Goal: Task Accomplishment & Management: Use online tool/utility

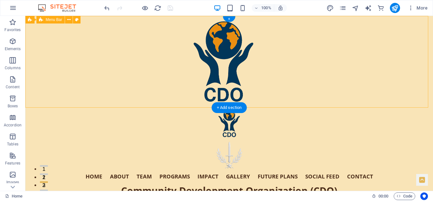
click at [396, 107] on div "Home About Team Programs Impact Gallery Future Plans Social Feed Contact Commun…" at bounding box center [229, 168] width 408 height 123
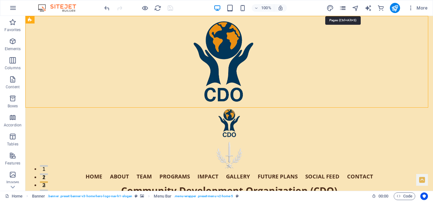
click at [344, 5] on icon "pages" at bounding box center [342, 7] width 7 height 7
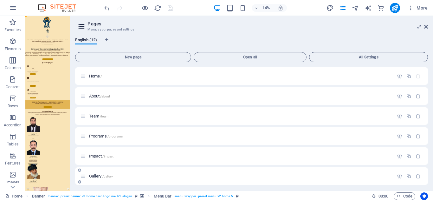
click at [96, 174] on span "Gallery /gallery" at bounding box center [101, 175] width 24 height 5
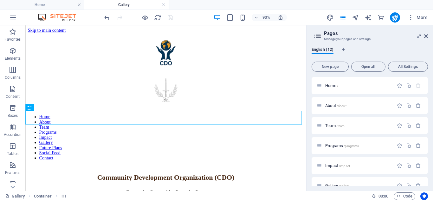
drag, startPoint x: 70, startPoint y: 67, endPoint x: 411, endPoint y: 55, distance: 341.3
click at [411, 55] on aside "Pages Manage your pages and settings English (12) New page Open all All Setting…" at bounding box center [369, 107] width 127 height 165
click at [427, 36] on icon at bounding box center [426, 36] width 4 height 5
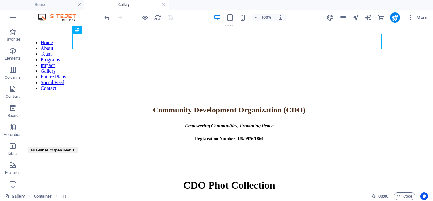
scroll to position [87, 0]
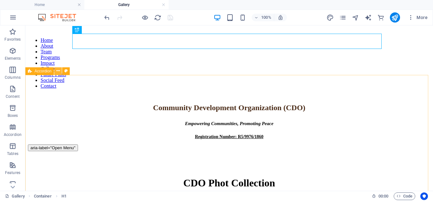
click at [59, 71] on icon at bounding box center [57, 71] width 3 height 7
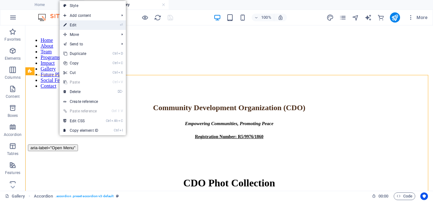
click at [71, 22] on link "⏎ Edit" at bounding box center [81, 25] width 42 height 10
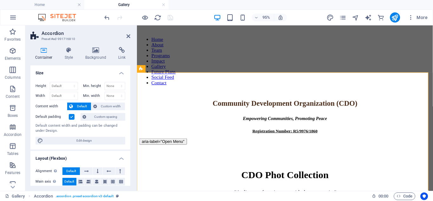
click at [119, 71] on h4 "Size" at bounding box center [80, 70] width 100 height 11
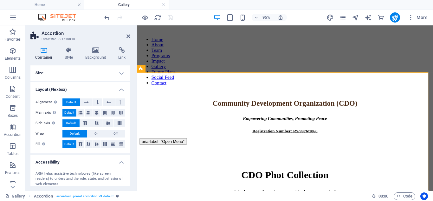
click at [120, 87] on h4 "Layout (Flexbox)" at bounding box center [80, 87] width 100 height 11
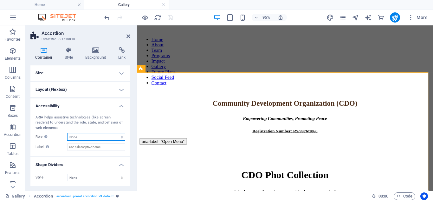
click at [93, 137] on select "None Alert Article Banner Comment Complementary Dialog Footer Header Marquee Pr…" at bounding box center [96, 137] width 58 height 8
click at [67, 133] on select "None Alert Article Banner Comment Complementary Dialog Footer Header Marquee Pr…" at bounding box center [96, 137] width 58 height 8
click at [84, 147] on input "Label Use the ARIA label to provide a clear and descriptive name for elements t…" at bounding box center [96, 147] width 58 height 8
click at [110, 137] on select "None Alert Article Banner Comment Complementary Dialog Footer Header Marquee Pr…" at bounding box center [96, 137] width 58 height 8
select select "none"
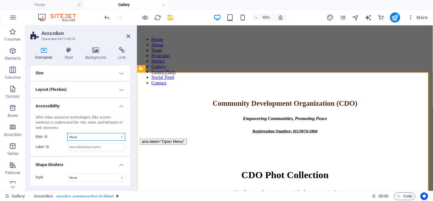
click at [67, 133] on select "None Alert Article Banner Comment Complementary Dialog Footer Header Marquee Pr…" at bounding box center [96, 137] width 58 height 8
click at [127, 34] on icon at bounding box center [128, 36] width 4 height 5
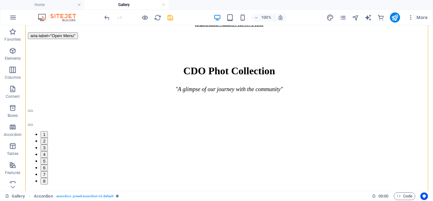
scroll to position [181, 0]
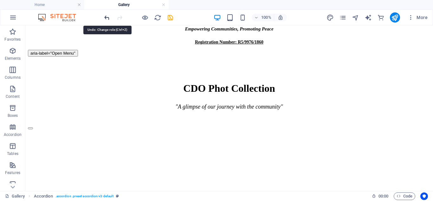
click at [108, 18] on icon "undo" at bounding box center [106, 17] width 7 height 7
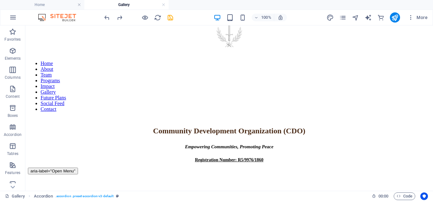
scroll to position [0, 0]
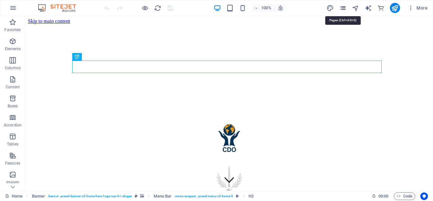
click at [344, 8] on icon "pages" at bounding box center [342, 7] width 7 height 7
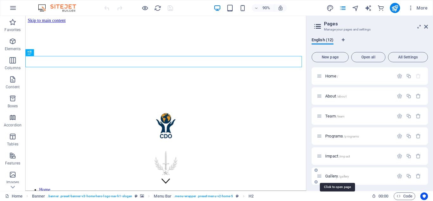
click at [330, 174] on span "Gallery /gallery" at bounding box center [337, 175] width 24 height 5
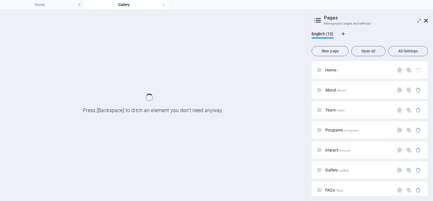
click at [425, 21] on icon at bounding box center [426, 20] width 4 height 5
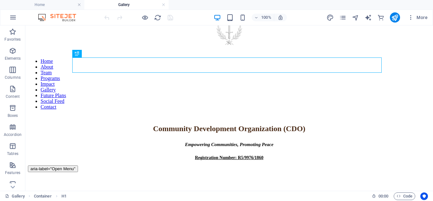
scroll to position [68, 0]
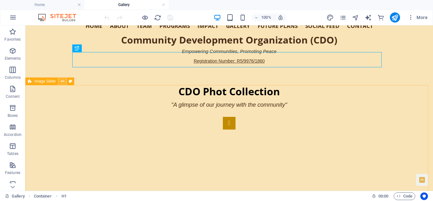
click at [62, 81] on icon at bounding box center [62, 81] width 3 height 7
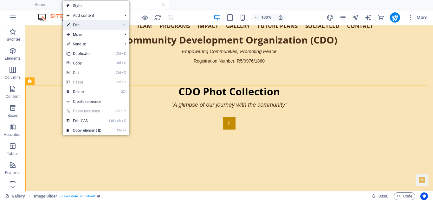
click at [78, 25] on link "⏎ Edit" at bounding box center [84, 25] width 42 height 10
select select "region"
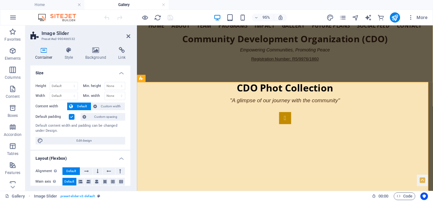
click at [121, 72] on h4 "Size" at bounding box center [80, 70] width 100 height 11
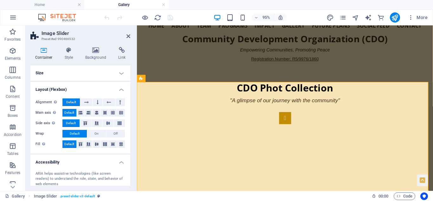
click at [120, 87] on h4 "Layout (Flexbox)" at bounding box center [80, 87] width 100 height 11
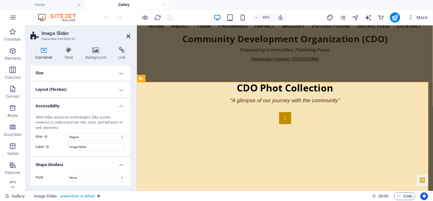
click at [129, 34] on icon at bounding box center [128, 36] width 4 height 5
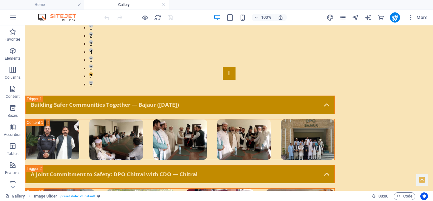
scroll to position [399, 0]
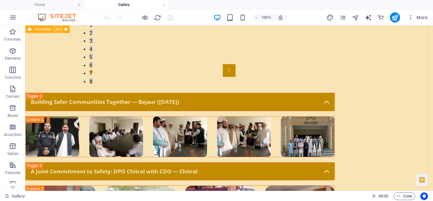
click at [58, 29] on icon at bounding box center [57, 29] width 3 height 7
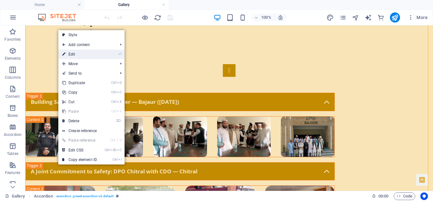
click at [78, 53] on link "⏎ Edit" at bounding box center [79, 54] width 42 height 10
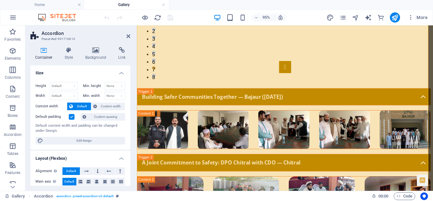
scroll to position [398, 0]
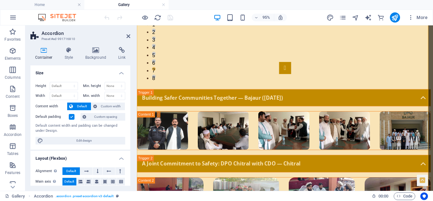
click at [122, 71] on h4 "Size" at bounding box center [80, 70] width 100 height 11
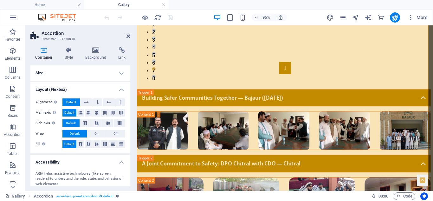
click at [121, 87] on h4 "Layout (Flexbox)" at bounding box center [80, 87] width 100 height 11
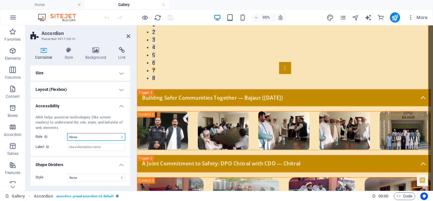
click at [94, 136] on select "None Alert Article Banner Comment Complementary Dialog Footer Header Marquee Pr…" at bounding box center [96, 137] width 58 height 8
click at [67, 133] on select "None Alert Article Banner Comment Complementary Dialog Footer Header Marquee Pr…" at bounding box center [96, 137] width 58 height 8
click at [110, 136] on select "None Alert Article Banner Comment Complementary Dialog Footer Header Marquee Pr…" at bounding box center [96, 137] width 58 height 8
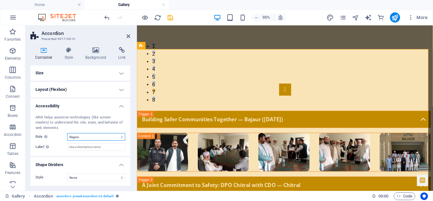
scroll to position [378, 0]
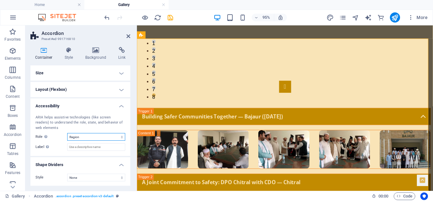
click at [95, 136] on select "None Alert Article Banner Comment Complementary Dialog Footer Header Marquee Pr…" at bounding box center [96, 137] width 58 height 8
select select "none"
click at [67, 133] on select "None Alert Article Banner Comment Complementary Dialog Footer Header Marquee Pr…" at bounding box center [96, 137] width 58 height 8
click at [128, 36] on icon at bounding box center [128, 36] width 4 height 5
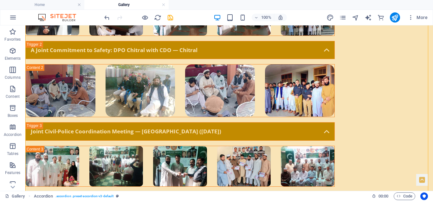
scroll to position [531, 0]
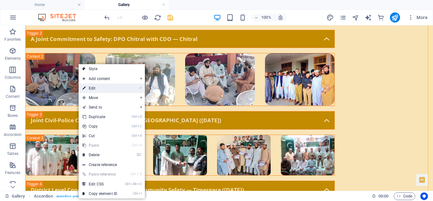
click at [93, 88] on link "⏎ Edit" at bounding box center [100, 88] width 42 height 10
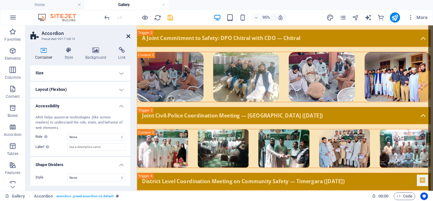
click at [128, 35] on icon at bounding box center [128, 36] width 4 height 5
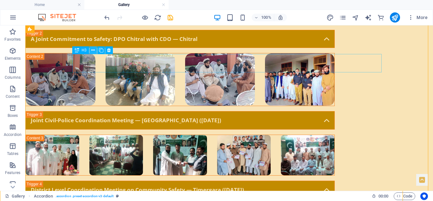
click at [93, 48] on icon at bounding box center [92, 50] width 3 height 7
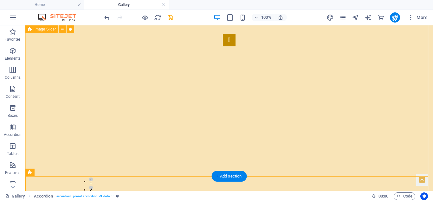
scroll to position [99, 0]
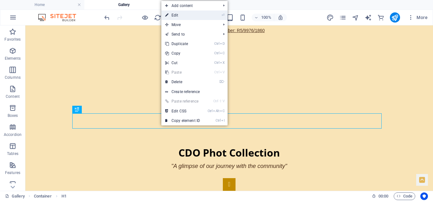
click at [203, 14] on link "⏎ Edit" at bounding box center [182, 15] width 42 height 10
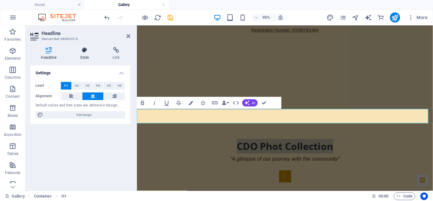
click at [86, 50] on icon at bounding box center [85, 50] width 30 height 6
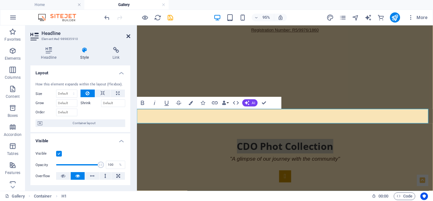
click at [130, 35] on icon at bounding box center [128, 36] width 4 height 5
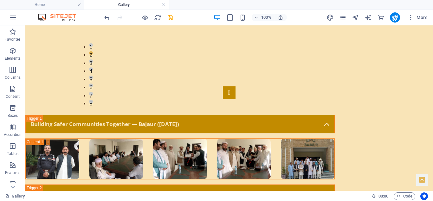
scroll to position [382, 0]
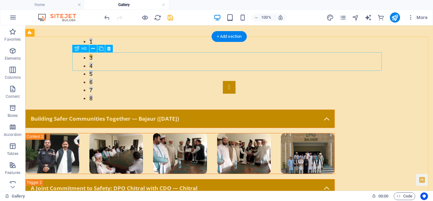
click at [203, 109] on div "Building Safer Communities Together — Bajaur ([DATE])" at bounding box center [179, 118] width 309 height 18
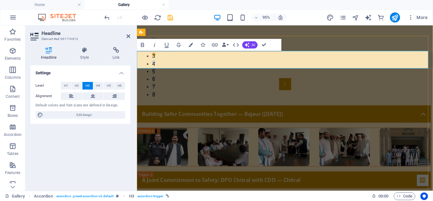
scroll to position [381, 0]
click at [236, 43] on icon "button" at bounding box center [235, 44] width 7 height 7
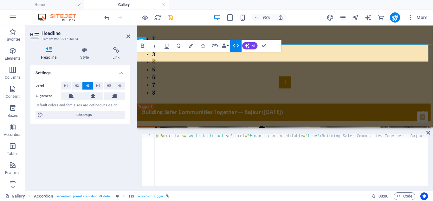
scroll to position [390, 0]
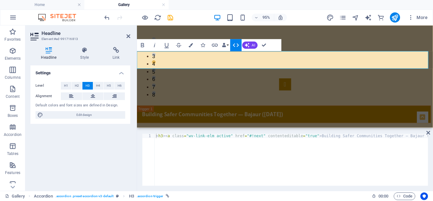
type textarea "<h3><a class="wv-link-elm active" href="#!next" contenteditable="true">Building…"
click at [226, 148] on div "< h3 > < a class = "wv-link-elm active" href = "#!next" contenteditable = "true…" at bounding box center [280, 163] width 295 height 60
click at [127, 36] on icon at bounding box center [128, 36] width 4 height 5
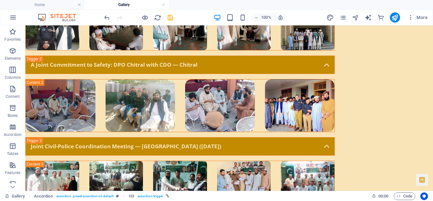
scroll to position [517, 0]
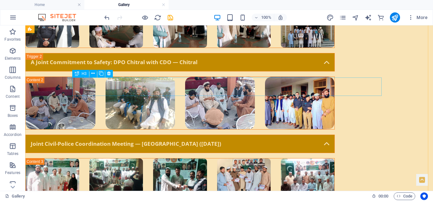
click at [173, 134] on div "Joint Civil-Police Coordination Meeting — [GEOGRAPHIC_DATA] ([DATE])" at bounding box center [179, 143] width 309 height 18
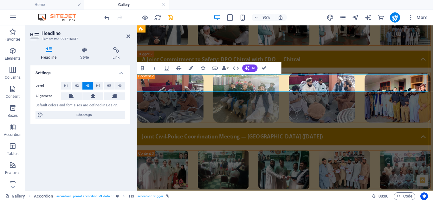
scroll to position [515, 0]
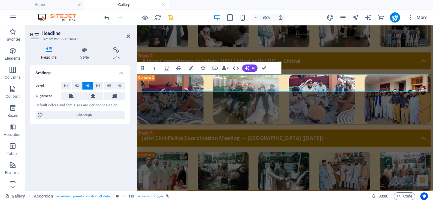
click at [236, 67] on icon "button" at bounding box center [235, 68] width 7 height 7
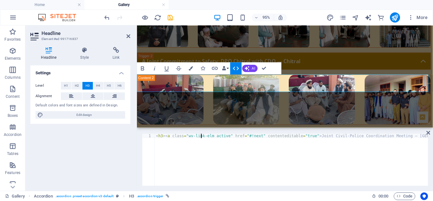
click at [202, 135] on div "< h3 > < a class = "wv-link-elm active" href = "#!next" contenteditable = "true…" at bounding box center [307, 163] width 304 height 60
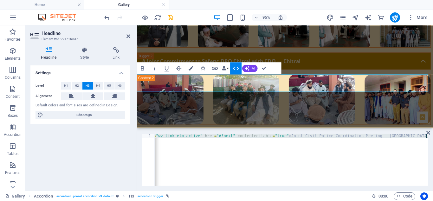
click at [202, 135] on div "< h3 > < a class = "wv-link-elm active" href = "#!next" contenteditable = "true…" at bounding box center [276, 163] width 304 height 60
click at [169, 137] on div "< h3 > < a class = "wv-link-elm active" href = "#!next" contenteditable = "true…" at bounding box center [291, 159] width 273 height 52
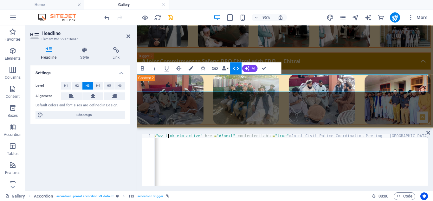
scroll to position [0, 0]
type textarea "<h3><a class="wv-link-elm active" href="#!next" contenteditable="true">Joint Ci…"
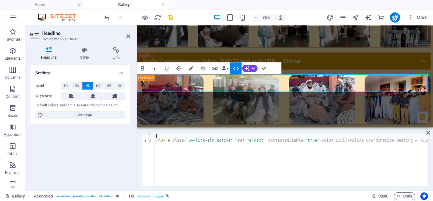
paste textarea "<section id="mardan-meeting-2025">"
type textarea "<section id="mardan-meeting-2025">"
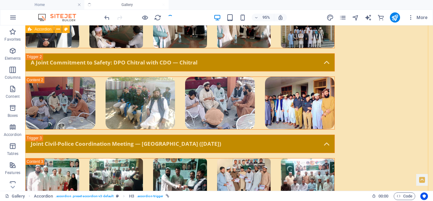
scroll to position [517, 0]
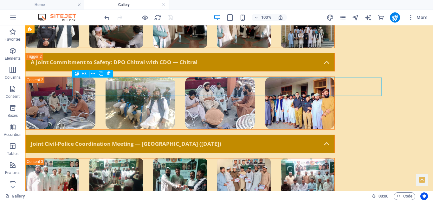
click at [215, 134] on div "Joint Civil-Police Coordination Meeting — [GEOGRAPHIC_DATA] ([DATE])" at bounding box center [179, 143] width 309 height 18
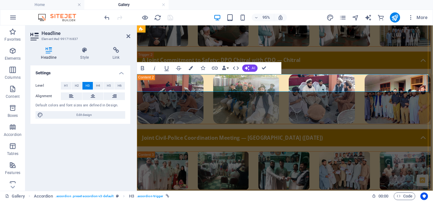
scroll to position [515, 0]
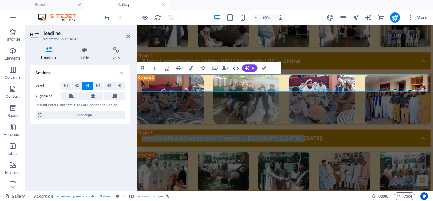
click at [236, 65] on icon "button" at bounding box center [235, 68] width 7 height 7
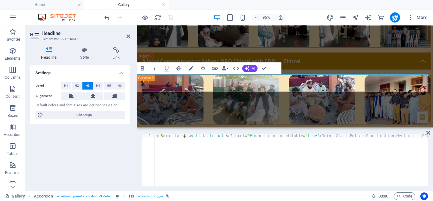
click at [183, 136] on div "< h3 > < a class = "wv-link-elm active" href = "#!next" contenteditable = "true…" at bounding box center [307, 163] width 304 height 60
type textarea "<section id="mardan-meeting-2025"><h3><a class="wv-link-elm active" href="#!nex…"
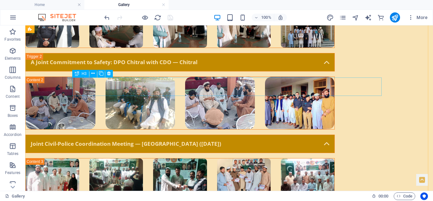
click at [175, 134] on div "Joint Civil-Police Coordination Meeting — [GEOGRAPHIC_DATA] ([DATE])" at bounding box center [179, 143] width 309 height 18
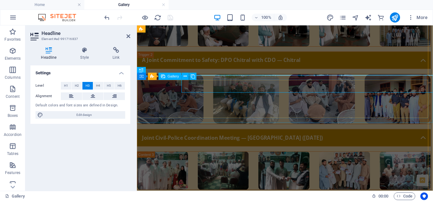
scroll to position [515, 0]
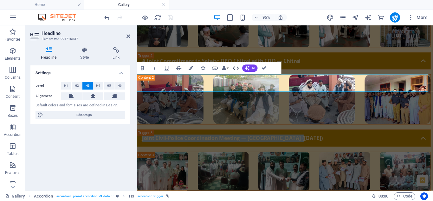
click at [238, 67] on icon "button" at bounding box center [235, 68] width 7 height 7
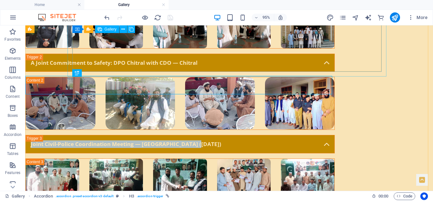
scroll to position [517, 0]
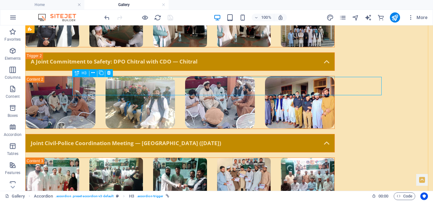
click at [196, 134] on div "Joint Civil-Police Coordination Meeting — [GEOGRAPHIC_DATA] ([DATE])" at bounding box center [179, 143] width 309 height 18
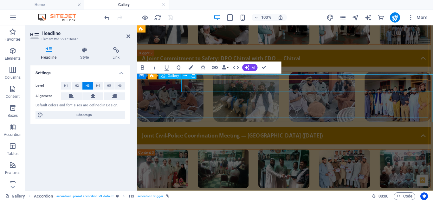
scroll to position [515, 0]
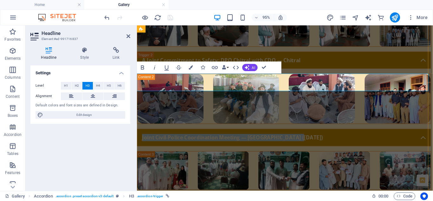
click at [321, 134] on link "Joint Civil-Police Coordination Meeting — [GEOGRAPHIC_DATA] ([DATE])" at bounding box center [291, 143] width 309 height 18
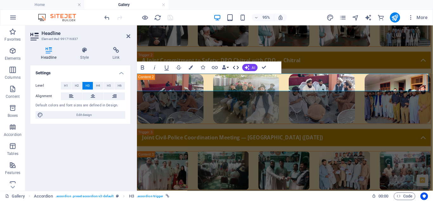
click at [237, 67] on icon "button" at bounding box center [235, 67] width 7 height 7
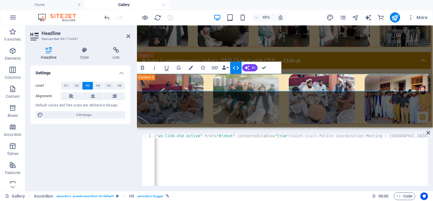
scroll to position [0, 30]
type textarea "<h3><a class="wv-link-elm active" href="#!next" contenteditable="true">Joint Ci…"
click at [264, 136] on div "< h3 > < a class = "wv-link-elm active" href = "#!next" contenteditable = "true…" at bounding box center [276, 163] width 304 height 60
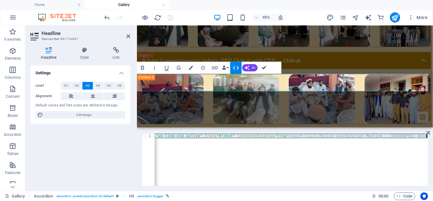
scroll to position [517, 0]
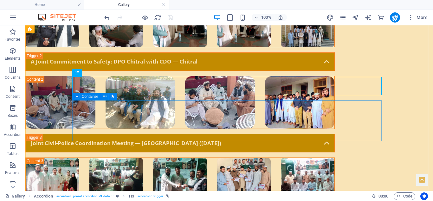
click at [89, 97] on span "Container" at bounding box center [90, 96] width 16 height 4
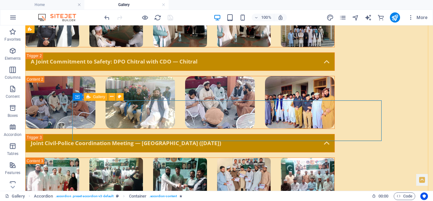
click at [103, 97] on span "Gallery" at bounding box center [99, 97] width 12 height 4
click at [111, 98] on span "Gallery" at bounding box center [111, 97] width 12 height 4
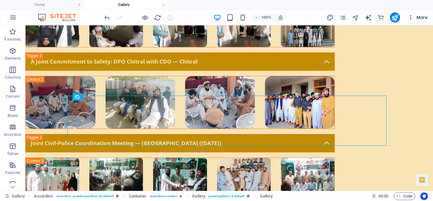
click at [414, 17] on span "More" at bounding box center [418, 17] width 20 height 6
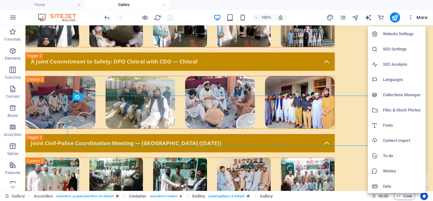
click at [401, 109] on h6 "Files & Stock Photos" at bounding box center [402, 110] width 39 height 8
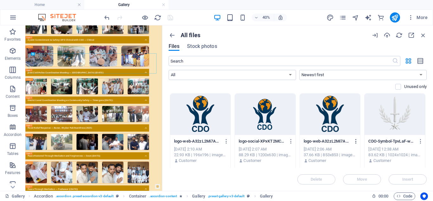
click at [356, 139] on icon "button" at bounding box center [356, 141] width 6 height 6
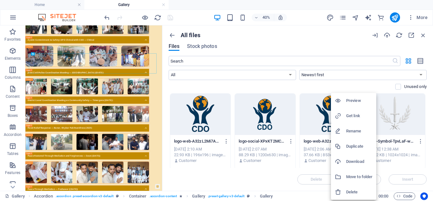
click at [346, 113] on div at bounding box center [340, 116] width 11 height 6
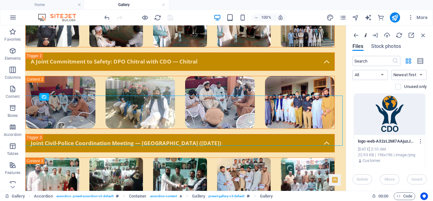
drag, startPoint x: 163, startPoint y: 83, endPoint x: 392, endPoint y: 82, distance: 229.8
click at [392, 82] on aside "All files Files Stock photos ​ All Images Documents Audio Video Vector Other Ne…" at bounding box center [389, 107] width 87 height 165
click at [425, 36] on icon "button" at bounding box center [423, 35] width 7 height 7
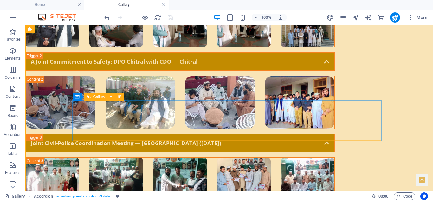
click at [101, 98] on span "Gallery" at bounding box center [99, 97] width 12 height 4
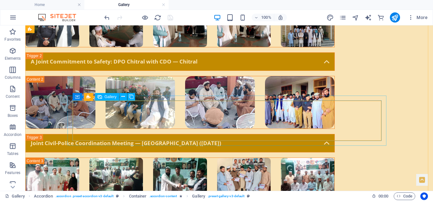
click at [114, 97] on span "Gallery" at bounding box center [111, 97] width 12 height 4
click at [122, 96] on icon at bounding box center [122, 96] width 3 height 7
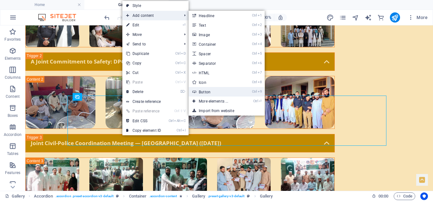
click at [215, 93] on link "Ctrl 9 Button" at bounding box center [215, 92] width 52 height 10
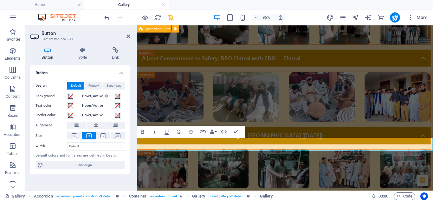
scroll to position [1, 0]
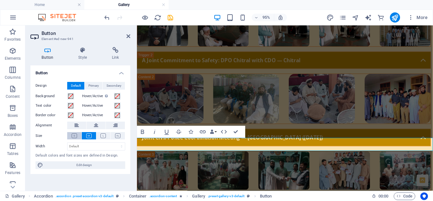
click at [74, 133] on icon at bounding box center [74, 135] width 5 height 5
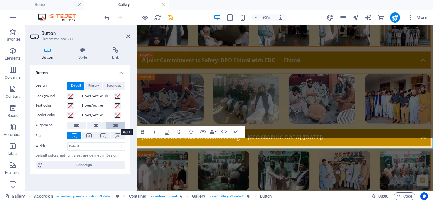
click at [114, 124] on icon at bounding box center [115, 125] width 4 height 8
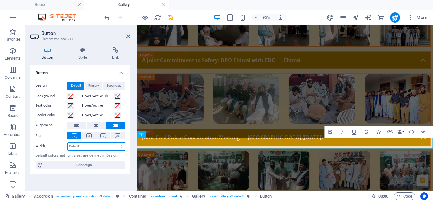
click at [122, 146] on select "Default px rem % em vh vw" at bounding box center [96, 146] width 57 height 8
click at [82, 49] on icon at bounding box center [82, 50] width 31 height 6
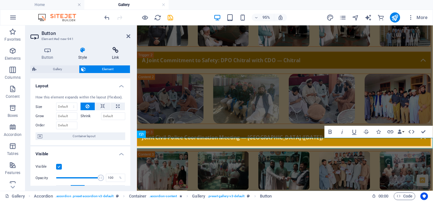
click at [114, 48] on icon at bounding box center [115, 50] width 30 height 6
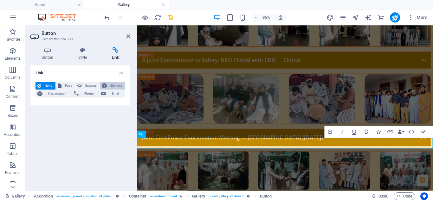
click at [116, 84] on span "Element" at bounding box center [116, 86] width 14 height 8
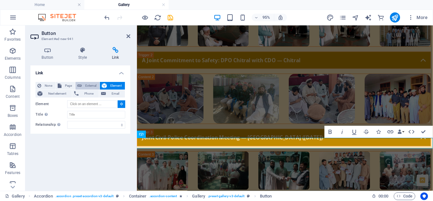
click at [86, 86] on span "External" at bounding box center [91, 86] width 14 height 8
select select "blank"
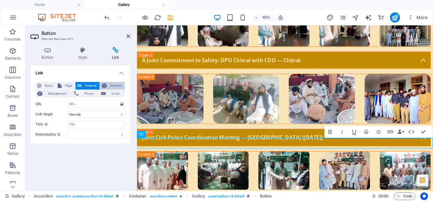
click at [110, 84] on span "Element" at bounding box center [116, 86] width 14 height 8
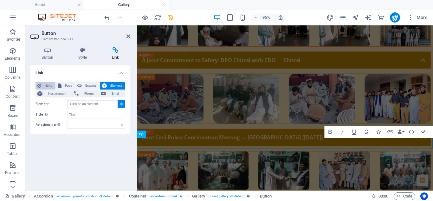
click at [44, 83] on span "None" at bounding box center [48, 86] width 10 height 8
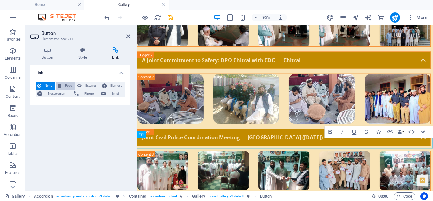
click at [70, 86] on span "Page" at bounding box center [68, 86] width 10 height 8
select select
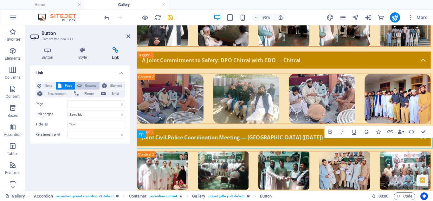
click at [86, 84] on span "External" at bounding box center [91, 86] width 14 height 8
select select "blank"
click at [107, 85] on button "Element" at bounding box center [112, 86] width 25 height 8
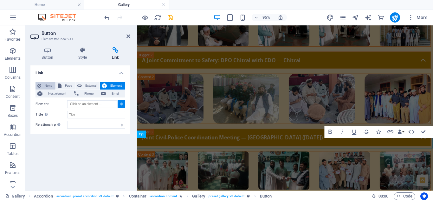
click at [44, 84] on span "None" at bounding box center [48, 86] width 10 height 8
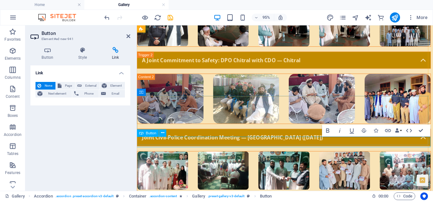
scroll to position [3, 3]
click at [110, 84] on span "Element" at bounding box center [116, 86] width 14 height 8
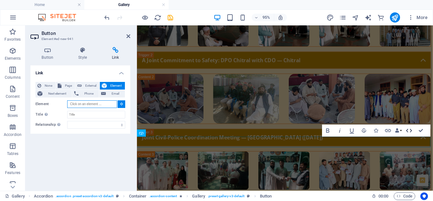
click at [409, 128] on icon "button" at bounding box center [408, 130] width 7 height 7
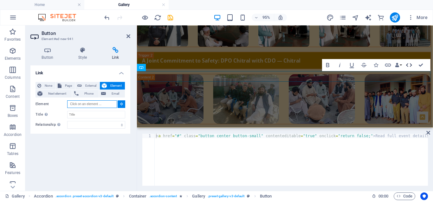
scroll to position [584, 0]
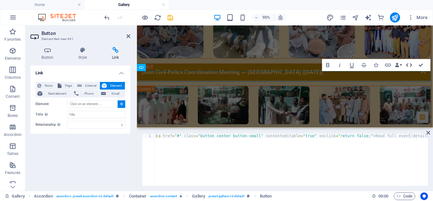
click at [410, 65] on icon "button" at bounding box center [408, 64] width 7 height 7
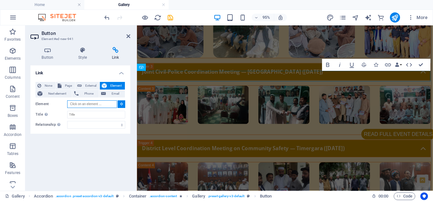
click at [90, 104] on input "Element" at bounding box center [92, 104] width 50 height 8
click at [122, 103] on icon at bounding box center [121, 103] width 3 height 3
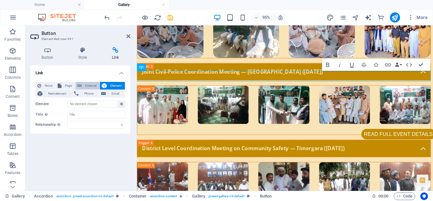
click at [88, 85] on span "External" at bounding box center [91, 86] width 14 height 8
select select "blank"
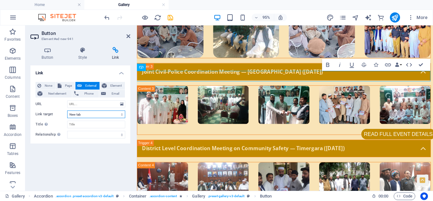
click at [87, 114] on select "New tab Same tab Overlay" at bounding box center [96, 114] width 58 height 8
select select
click at [67, 110] on select "New tab Same tab Overlay" at bounding box center [96, 114] width 58 height 8
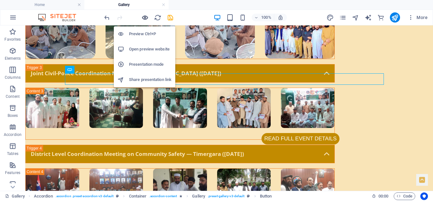
click at [146, 16] on icon "button" at bounding box center [144, 17] width 7 height 7
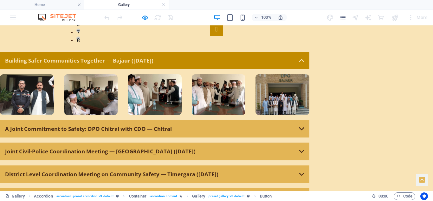
scroll to position [443, 0]
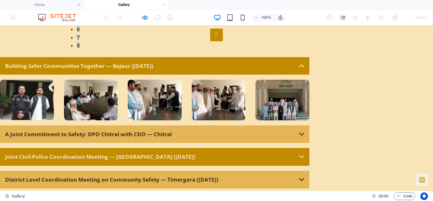
click at [309, 148] on link "Joint Civil-Police Coordination Meeting — [GEOGRAPHIC_DATA] ([DATE])" at bounding box center [154, 157] width 309 height 18
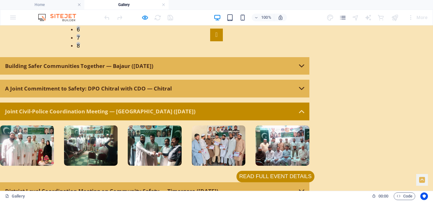
scroll to position [443, 0]
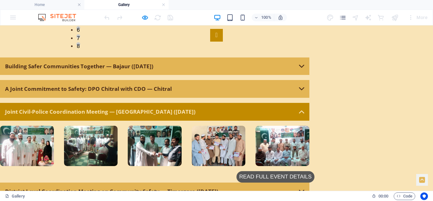
click at [314, 171] on link "Read full event details" at bounding box center [275, 176] width 78 height 11
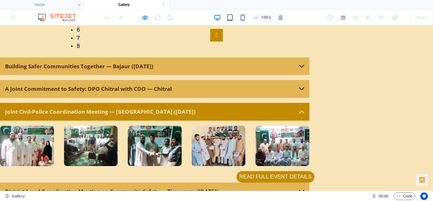
click at [309, 103] on link "Joint Civil-Police Coordination Meeting — [GEOGRAPHIC_DATA] ([DATE])" at bounding box center [154, 112] width 309 height 18
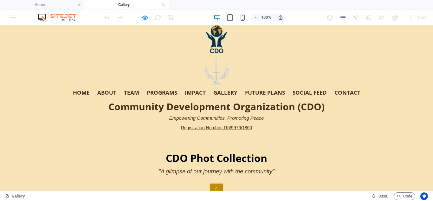
scroll to position [0, 0]
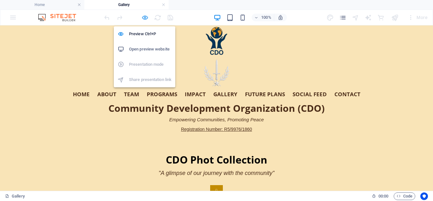
click at [146, 17] on icon "button" at bounding box center [144, 17] width 7 height 7
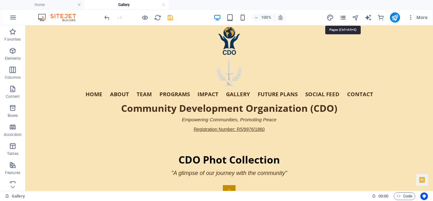
click at [342, 17] on icon "pages" at bounding box center [342, 17] width 7 height 7
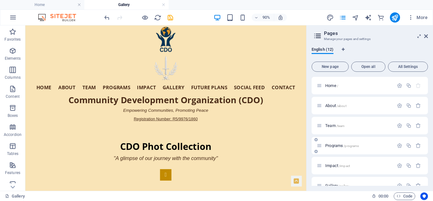
click at [333, 145] on span "Programs /programs" at bounding box center [342, 145] width 34 height 5
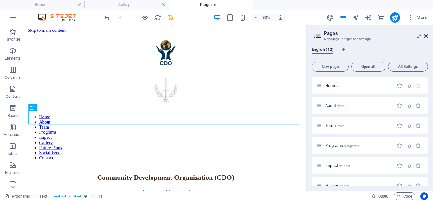
click at [425, 35] on icon at bounding box center [426, 36] width 4 height 5
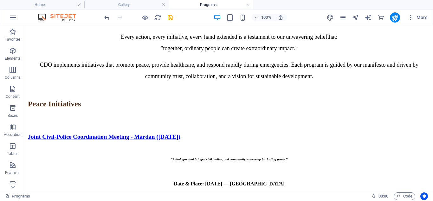
scroll to position [293, 0]
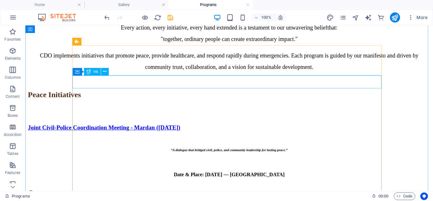
click at [96, 72] on span "H6" at bounding box center [96, 72] width 5 height 4
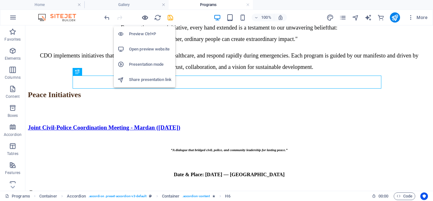
click at [144, 17] on icon "button" at bounding box center [144, 17] width 7 height 7
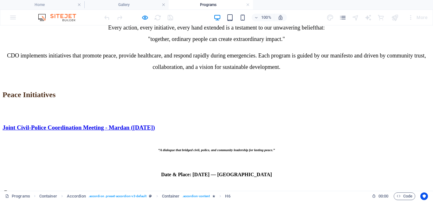
click at [155, 124] on link "Joint Civil-Police Coordination Meeting - Mardan ([DATE])" at bounding box center [79, 127] width 152 height 7
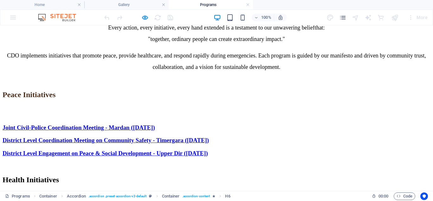
click at [155, 124] on link "Joint Civil-Police Coordination Meeting - Mardan ([DATE])" at bounding box center [79, 127] width 152 height 7
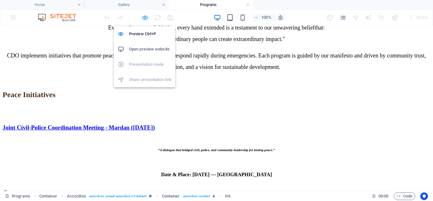
click at [144, 14] on icon "button" at bounding box center [144, 17] width 7 height 7
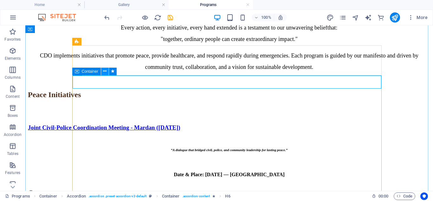
click at [106, 71] on icon at bounding box center [104, 71] width 3 height 7
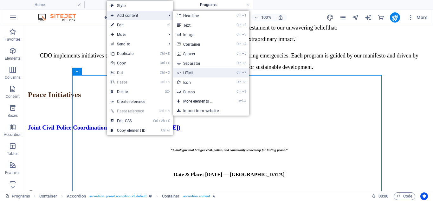
click at [197, 72] on link "Ctrl 7 HTML" at bounding box center [199, 73] width 52 height 10
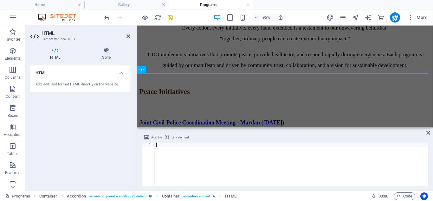
paste textarea "<a id="mardan-meeting-2025"></a>"
type textarea "<a id="mardan-meeting-2025"></a>"
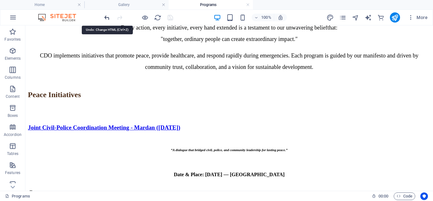
click at [107, 15] on icon "undo" at bounding box center [106, 17] width 7 height 7
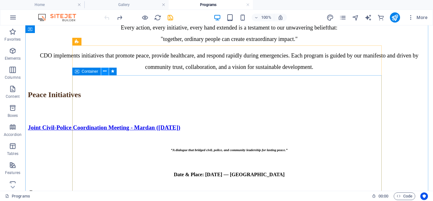
click at [107, 69] on icon at bounding box center [104, 71] width 3 height 7
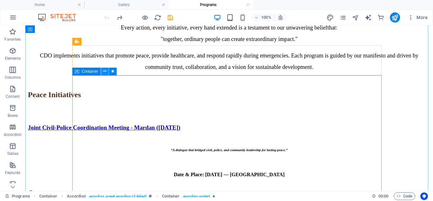
click at [106, 72] on icon at bounding box center [104, 71] width 3 height 7
click at [106, 70] on icon at bounding box center [104, 71] width 3 height 7
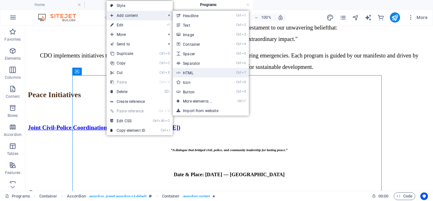
click at [198, 71] on link "Ctrl 7 HTML" at bounding box center [199, 73] width 52 height 10
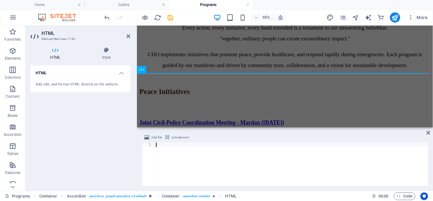
click at [121, 70] on h4 "HTML" at bounding box center [80, 70] width 100 height 11
click at [121, 70] on h4 "HTML" at bounding box center [80, 72] width 100 height 15
click at [106, 51] on icon at bounding box center [106, 50] width 48 height 6
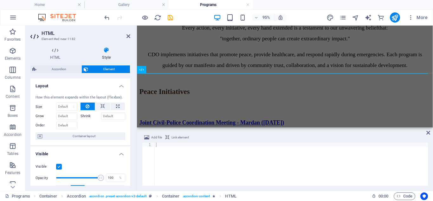
click at [120, 85] on h4 "Layout" at bounding box center [80, 83] width 100 height 11
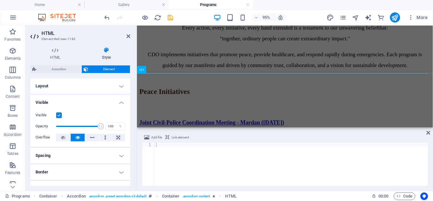
click at [120, 104] on h4 "Visible" at bounding box center [80, 100] width 100 height 11
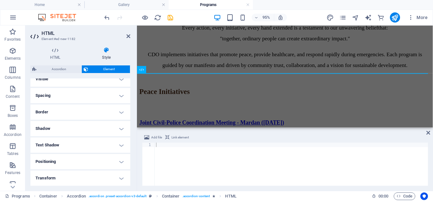
scroll to position [0, 0]
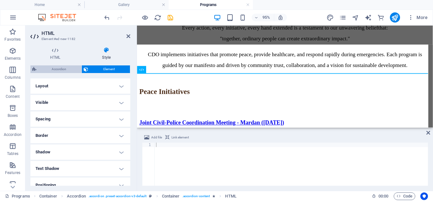
click at [61, 66] on span "Accordion" at bounding box center [58, 69] width 41 height 8
select select "rem"
select select "preset-accordion-v3-default"
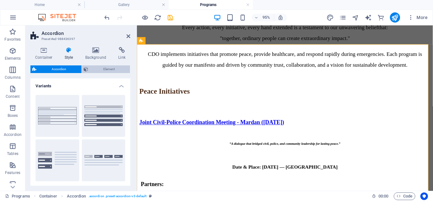
click at [107, 67] on span "Element" at bounding box center [109, 69] width 38 height 8
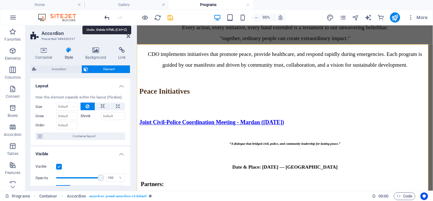
click at [107, 16] on icon "undo" at bounding box center [106, 17] width 7 height 7
click at [127, 35] on icon at bounding box center [128, 36] width 4 height 5
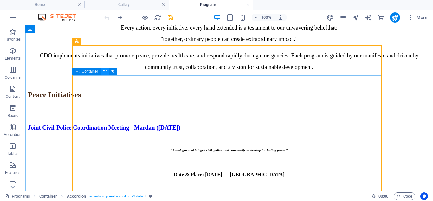
click at [104, 71] on icon at bounding box center [104, 71] width 3 height 7
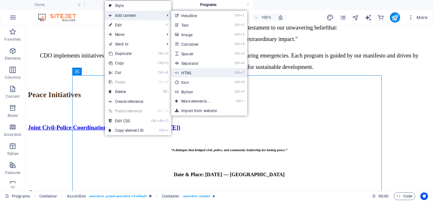
click at [196, 71] on link "Ctrl 7 HTML" at bounding box center [197, 73] width 52 height 10
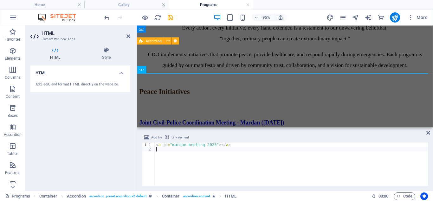
type textarea "<a id="mardan-meeting-2025"></a>"
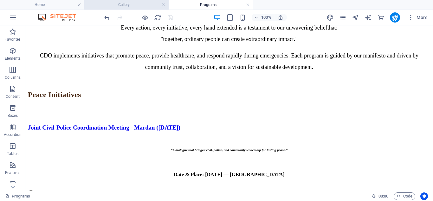
click at [131, 7] on h4 "Gallery" at bounding box center [126, 4] width 84 height 7
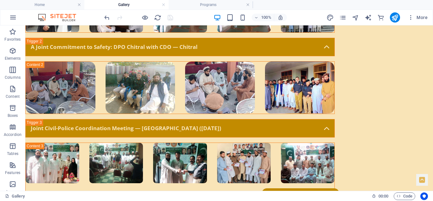
scroll to position [531, 0]
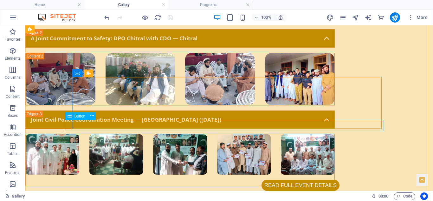
click at [339, 179] on div "Read full event details" at bounding box center [180, 184] width 319 height 11
select select
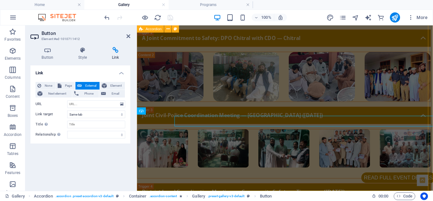
scroll to position [3, 0]
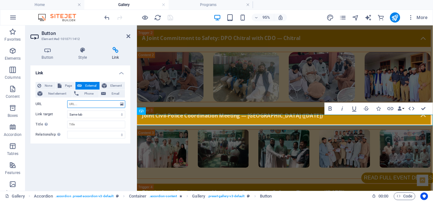
click at [86, 104] on input "URL" at bounding box center [96, 104] width 58 height 8
paste input "[URL][DOMAIN_NAME]"
click at [82, 104] on input "[URL][DOMAIN_NAME]" at bounding box center [96, 104] width 58 height 8
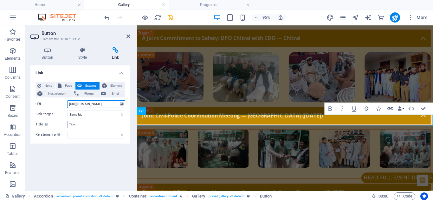
type input "[URL][DOMAIN_NAME]"
click at [81, 126] on input "Title Additional link description, should not be the same as the link text. The…" at bounding box center [96, 124] width 58 height 8
paste input "Read full details of Joint Civil–Police Coordination Meeting — [GEOGRAPHIC_DATA…"
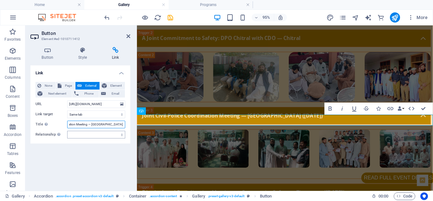
type input "Read full details of Joint Civil–Police Coordination Meeting — [GEOGRAPHIC_DATA…"
click at [86, 135] on select "alternate author bookmark external help license next nofollow noreferrer noopen…" at bounding box center [96, 135] width 58 height 8
click at [67, 131] on select "alternate author bookmark external help license next nofollow noreferrer noopen…" at bounding box center [96, 135] width 58 height 8
click at [86, 135] on select "alternate author bookmark external help license next nofollow noreferrer noopen…" at bounding box center [96, 135] width 58 height 8
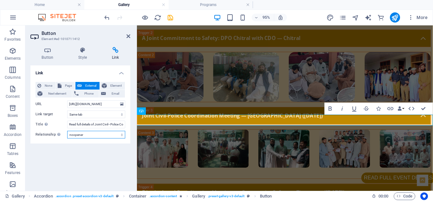
select select "external"
click at [67, 131] on select "alternate author bookmark external help license next nofollow noreferrer noopen…" at bounding box center [96, 135] width 58 height 8
click at [80, 136] on select "alternate author bookmark external help license next nofollow noreferrer noopen…" at bounding box center [96, 135] width 58 height 8
select select
click at [67, 131] on select "alternate author bookmark external help license next nofollow noreferrer noopen…" at bounding box center [96, 135] width 58 height 8
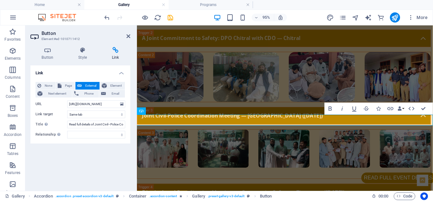
click at [73, 153] on div "Link None Page External Element Next element Phone Email Page Home About Team P…" at bounding box center [80, 125] width 100 height 120
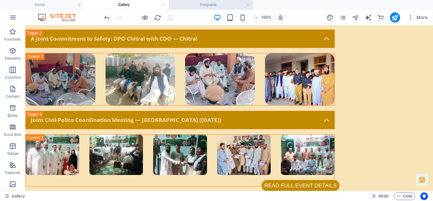
click at [194, 4] on h4 "Programs" at bounding box center [211, 4] width 84 height 7
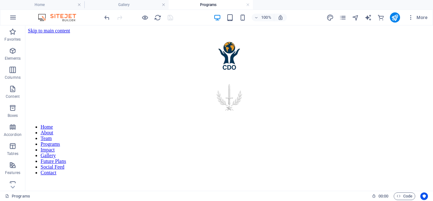
scroll to position [384, 0]
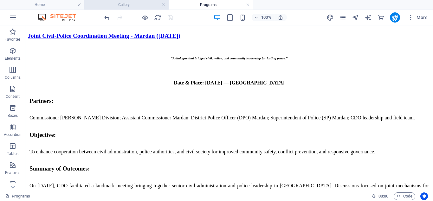
click at [143, 4] on h4 "Gallery" at bounding box center [126, 4] width 84 height 7
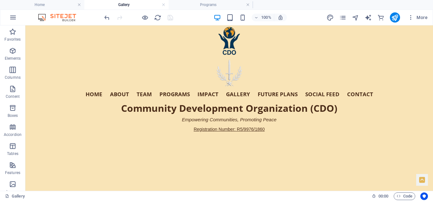
scroll to position [0, 0]
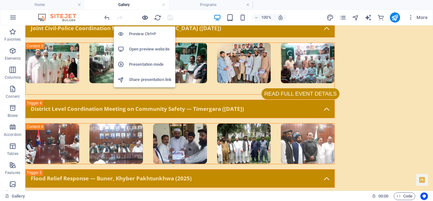
click at [145, 16] on icon "button" at bounding box center [144, 17] width 7 height 7
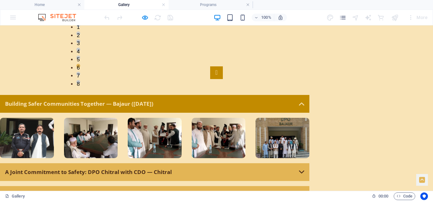
scroll to position [400, 0]
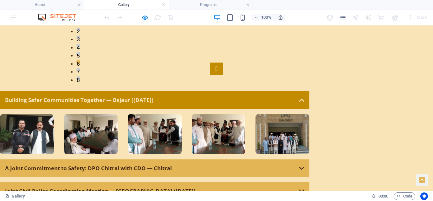
click at [309, 91] on link "Building Safer Communities Together — Bajaur ([DATE])" at bounding box center [154, 100] width 309 height 18
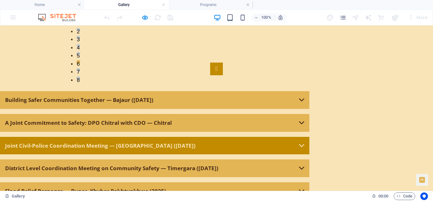
click at [309, 137] on link "Joint Civil-Police Coordination Meeting — [GEOGRAPHIC_DATA] ([DATE])" at bounding box center [154, 146] width 309 height 18
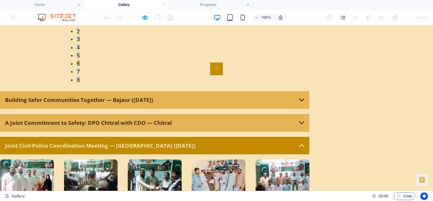
click at [196, 8] on h4 "Programs" at bounding box center [211, 4] width 84 height 7
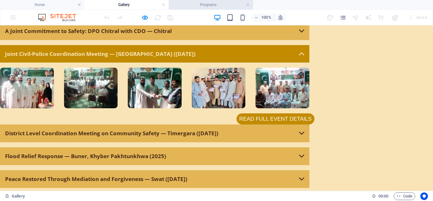
scroll to position [476, 0]
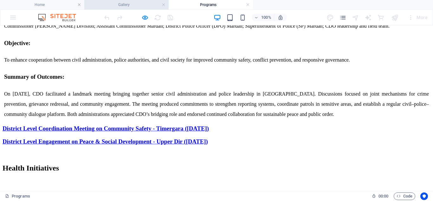
click at [133, 6] on h4 "Gallery" at bounding box center [126, 4] width 84 height 7
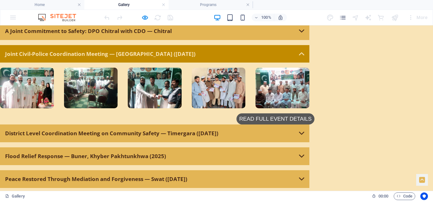
click at [314, 113] on link "Read full event details" at bounding box center [275, 118] width 78 height 11
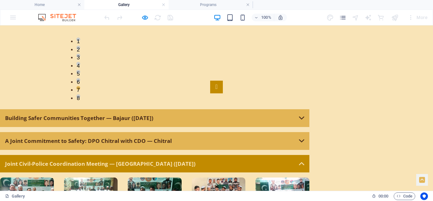
scroll to position [392, 0]
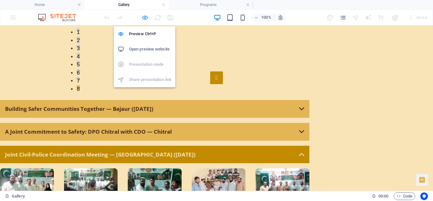
click at [144, 14] on icon "button" at bounding box center [144, 17] width 7 height 7
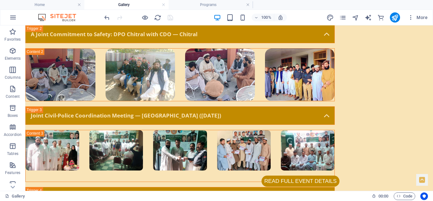
scroll to position [553, 0]
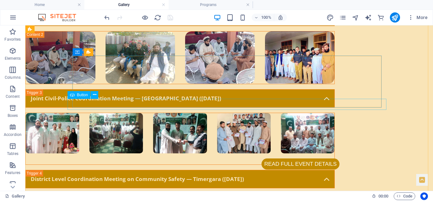
click at [327, 158] on div "Read full event details" at bounding box center [180, 163] width 319 height 11
select select
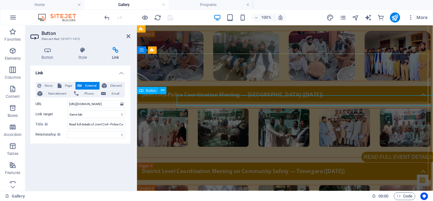
scroll to position [551, 0]
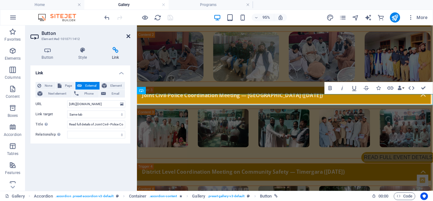
click at [129, 35] on icon at bounding box center [128, 36] width 4 height 5
